Goal: Task Accomplishment & Management: Use online tool/utility

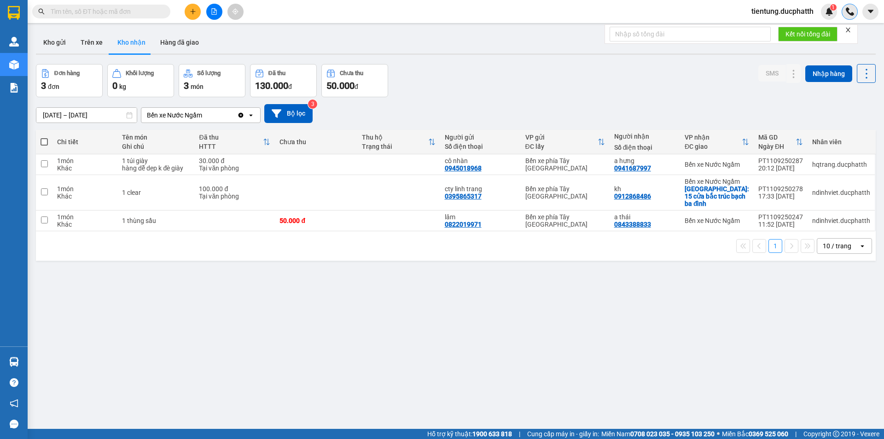
click at [847, 14] on img at bounding box center [850, 11] width 8 height 8
click at [794, 7] on span "tientung.ducphatth" at bounding box center [782, 12] width 77 height 12
click at [778, 30] on span "Đăng xuất" at bounding box center [786, 28] width 59 height 10
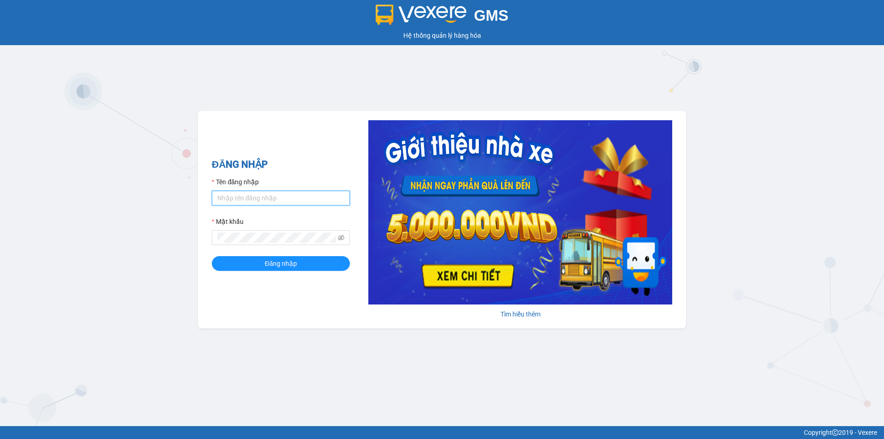
click at [289, 196] on input "Tên đăng nhập" at bounding box center [281, 198] width 138 height 15
type input "ldtung"
click at [478, 370] on div "GMS Hệ thống quản lý hàng hóa ĐĂNG NHẬP Tên đăng nhập ldtung Mật khẩu Đăng nhập…" at bounding box center [442, 213] width 884 height 426
click at [270, 196] on input "ldtung" at bounding box center [281, 198] width 138 height 15
type input "ldtung.ducphatth"
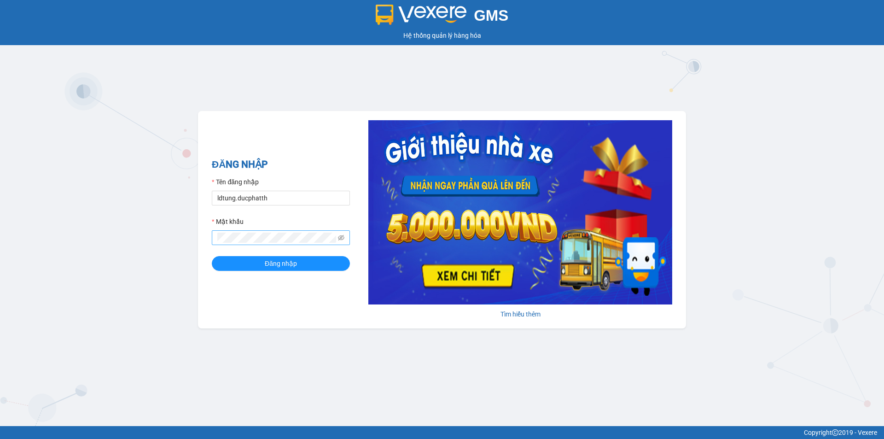
click at [234, 231] on span at bounding box center [281, 237] width 138 height 15
click at [231, 258] on button "Đăng nhập" at bounding box center [281, 263] width 138 height 15
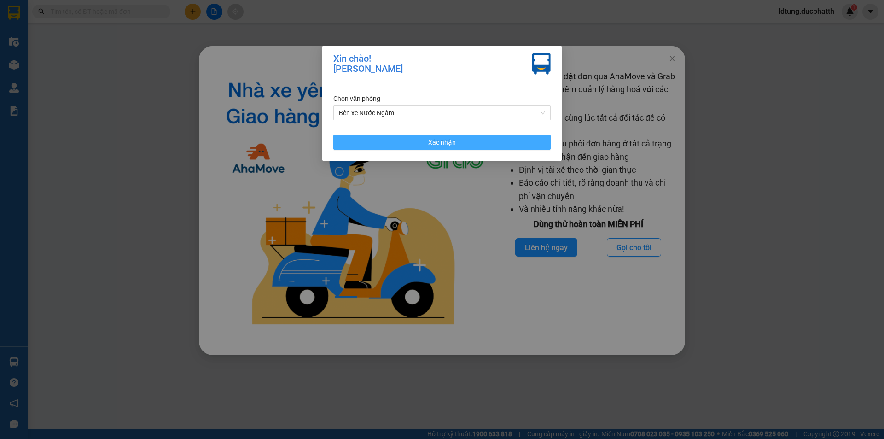
click at [436, 149] on button "Xác nhận" at bounding box center [441, 142] width 217 height 15
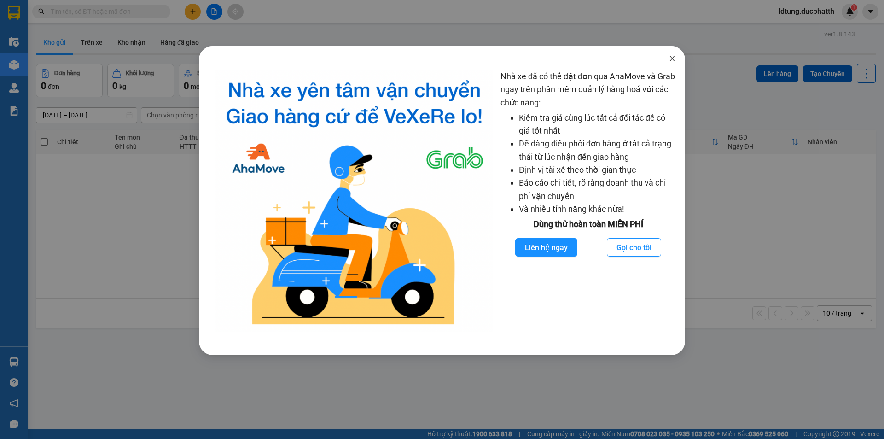
click at [672, 62] on icon "close" at bounding box center [672, 58] width 7 height 7
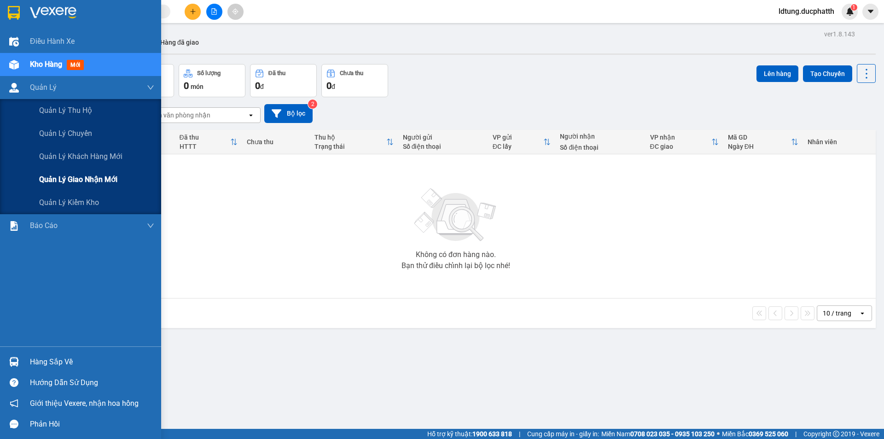
click at [64, 183] on span "Quản lý giao nhận mới" at bounding box center [78, 180] width 78 height 12
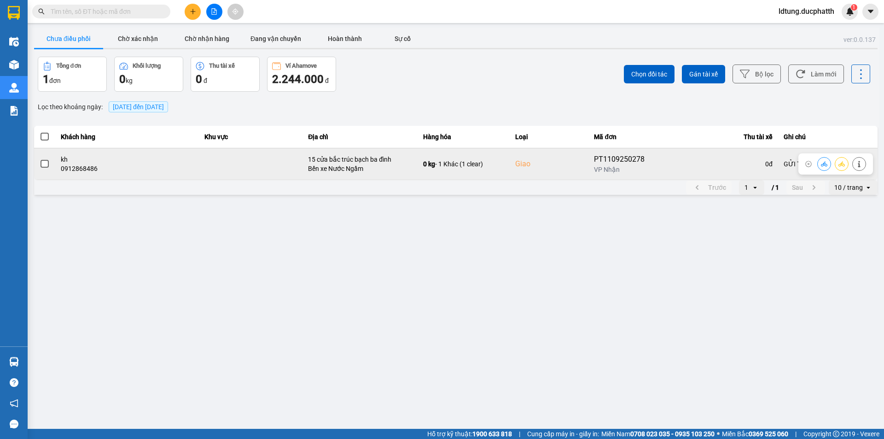
drag, startPoint x: 39, startPoint y: 161, endPoint x: 45, endPoint y: 161, distance: 6.0
click at [41, 161] on td at bounding box center [44, 164] width 21 height 32
click at [45, 161] on span at bounding box center [45, 164] width 8 height 8
click at [40, 159] on input "checkbox" at bounding box center [40, 159] width 0 height 0
click at [862, 161] on icon at bounding box center [859, 164] width 6 height 6
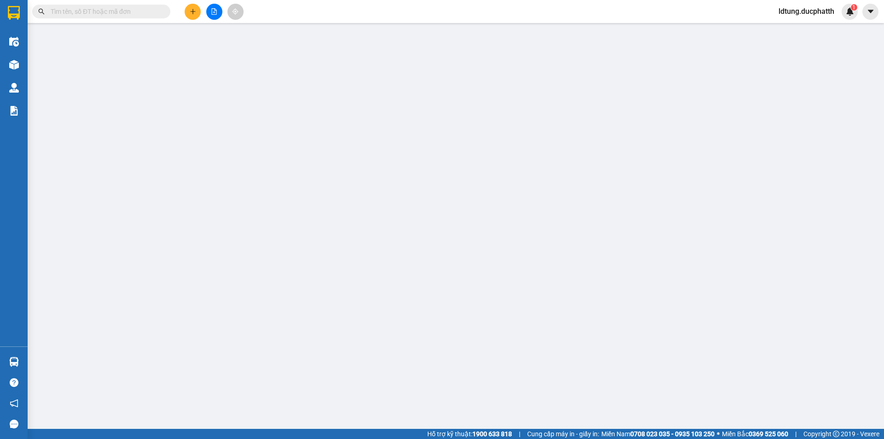
type input "0395865317"
type input "cty linh trang"
type input "0912868486"
type input "kh"
checkbox input "true"
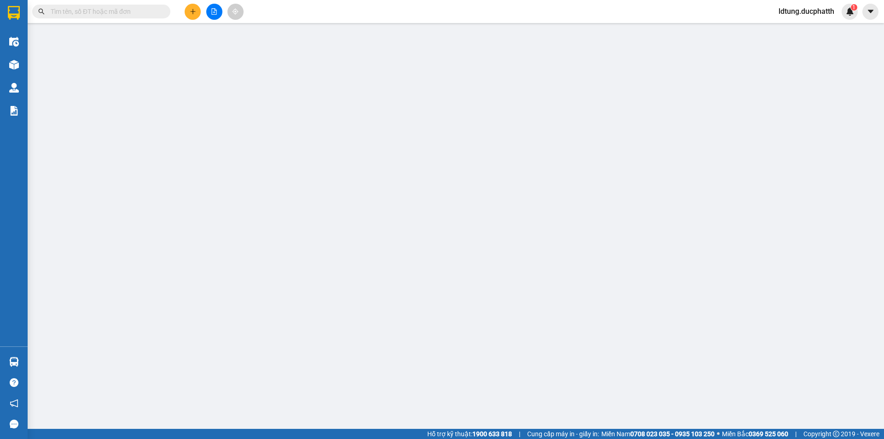
type input "15 cửa bắc trúc bạch ba đình"
type input "GỬI TT"
type input "100.000"
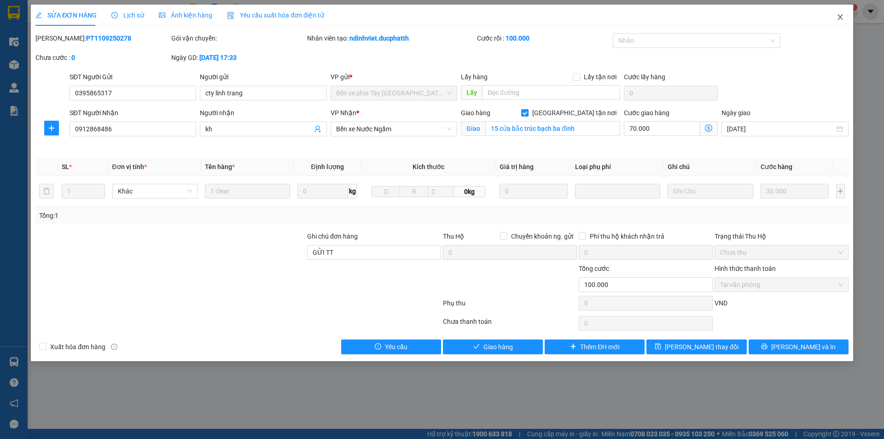
click at [840, 16] on icon "close" at bounding box center [840, 16] width 7 height 7
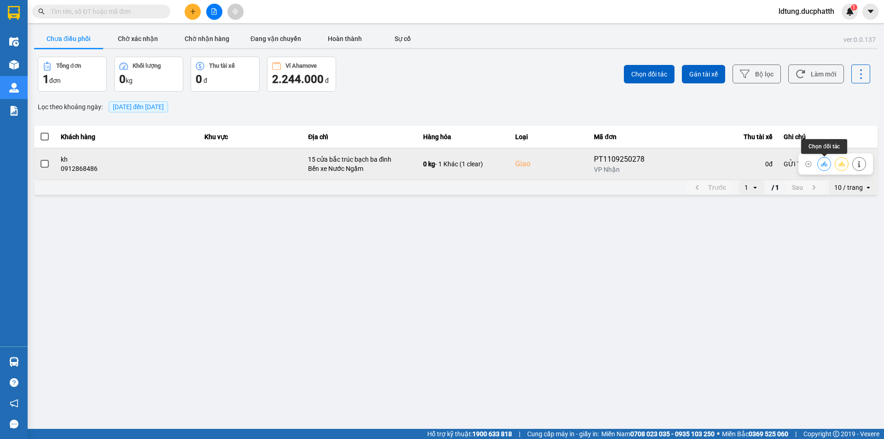
click at [823, 162] on icon at bounding box center [824, 164] width 6 height 6
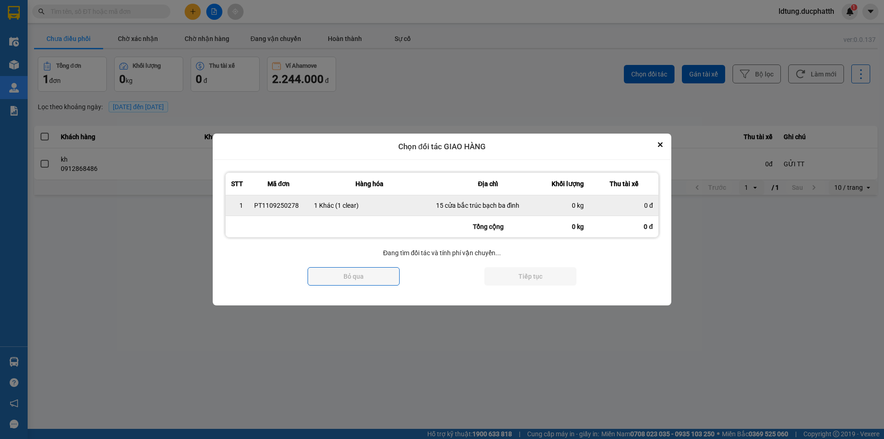
click at [569, 203] on div "0 kg" at bounding box center [567, 205] width 33 height 9
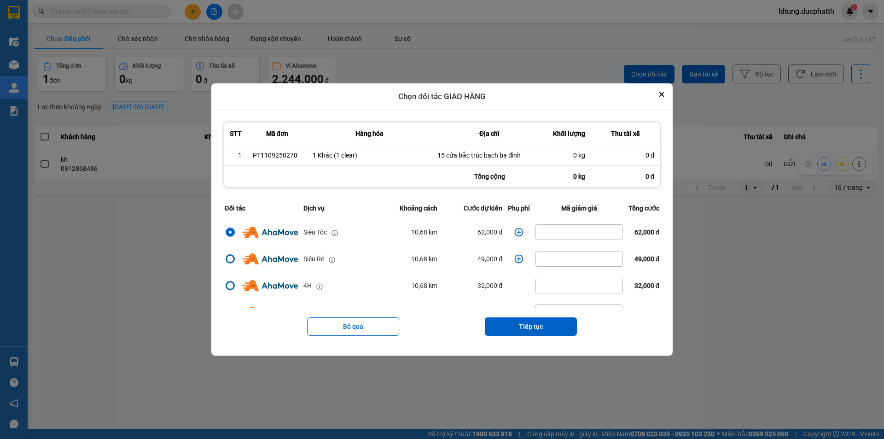
click at [514, 231] on icon "dialog" at bounding box center [518, 232] width 9 height 9
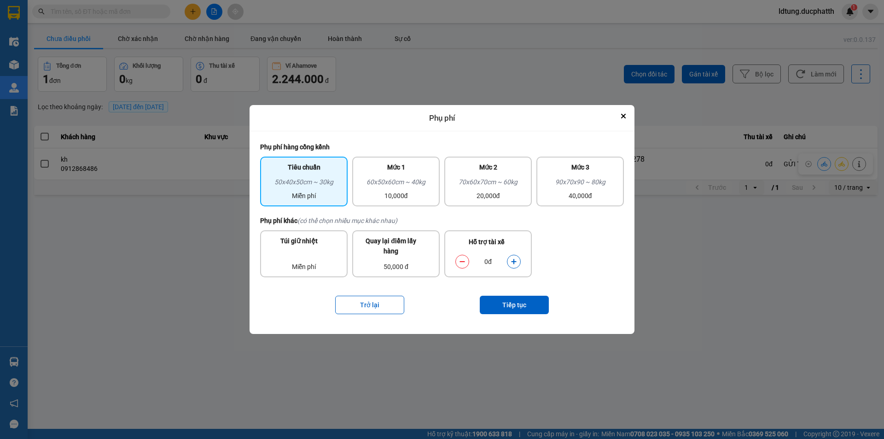
click at [513, 261] on button "dialog" at bounding box center [514, 262] width 13 height 16
click at [513, 261] on icon "dialog" at bounding box center [514, 261] width 6 height 6
click at [515, 301] on button "Tiếp tục" at bounding box center [514, 305] width 69 height 18
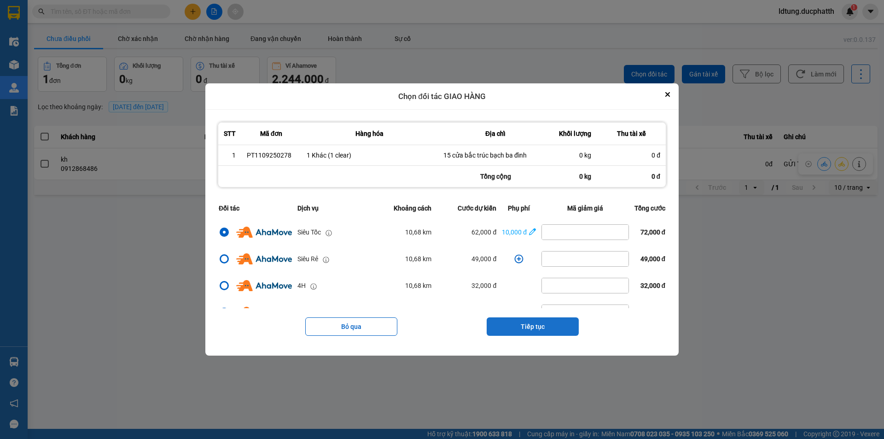
click at [519, 326] on button "Tiếp tục" at bounding box center [533, 326] width 92 height 18
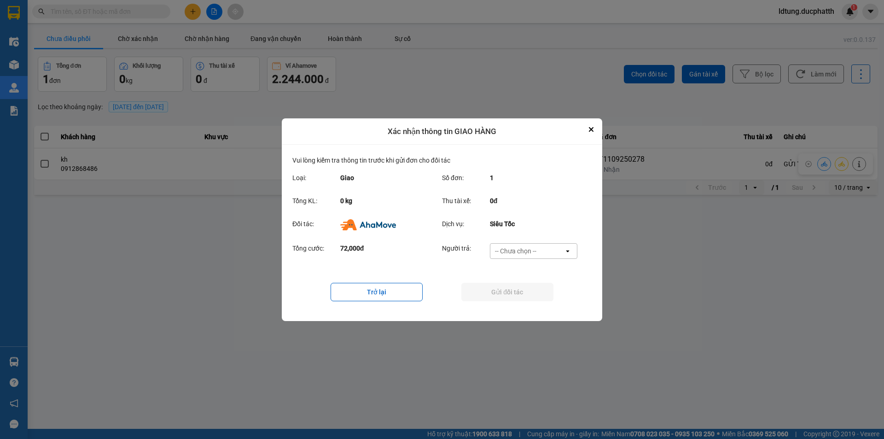
click at [529, 258] on div "-- Chưa chọn --" at bounding box center [527, 251] width 74 height 15
click at [531, 304] on span "Ví Ahamove" at bounding box center [515, 303] width 37 height 9
click at [530, 295] on button "Gửi đối tác" at bounding box center [507, 292] width 92 height 18
